Goal: Task Accomplishment & Management: Manage account settings

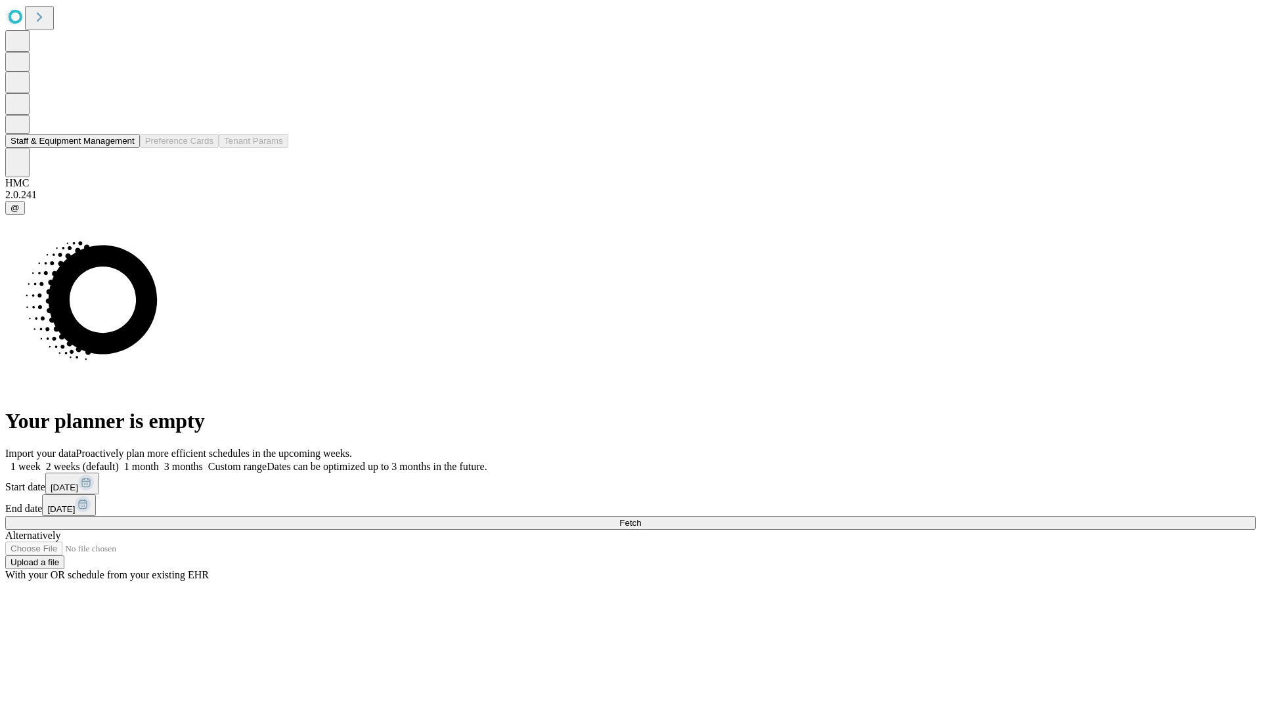
click at [125, 148] on button "Staff & Equipment Management" at bounding box center [72, 141] width 135 height 14
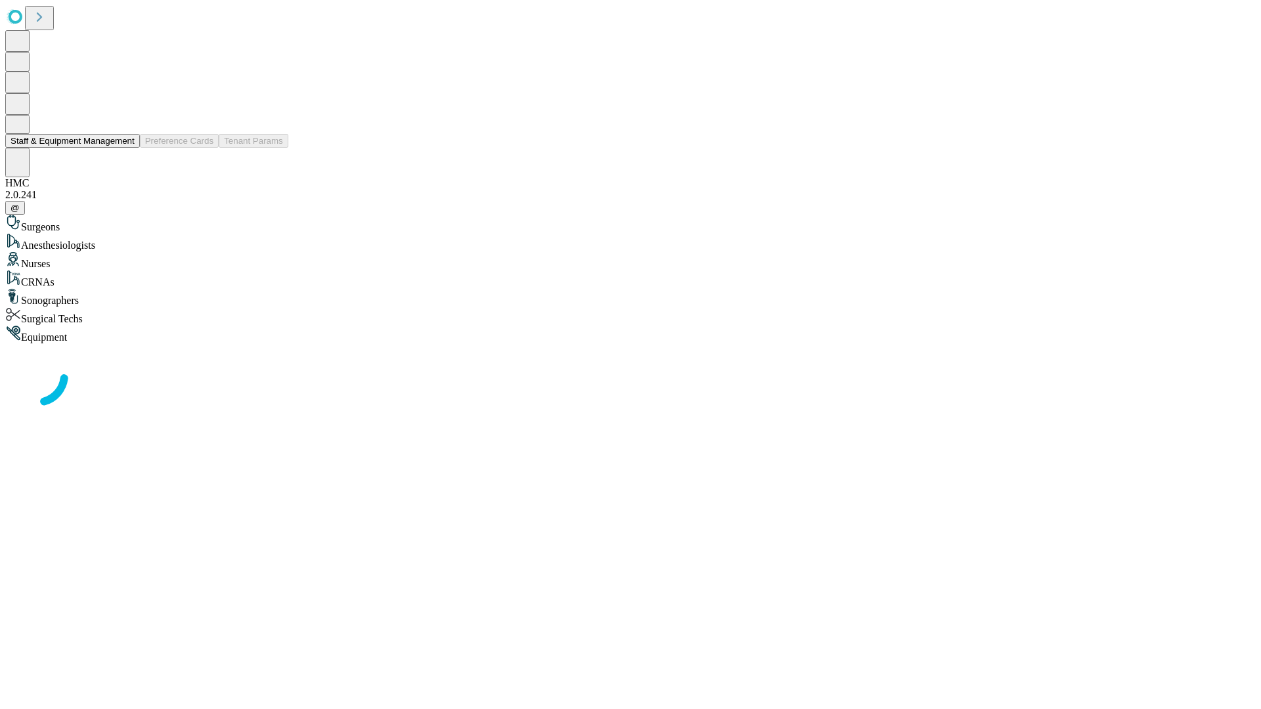
click at [125, 148] on button "Staff & Equipment Management" at bounding box center [72, 141] width 135 height 14
